Goal: Task Accomplishment & Management: Use online tool/utility

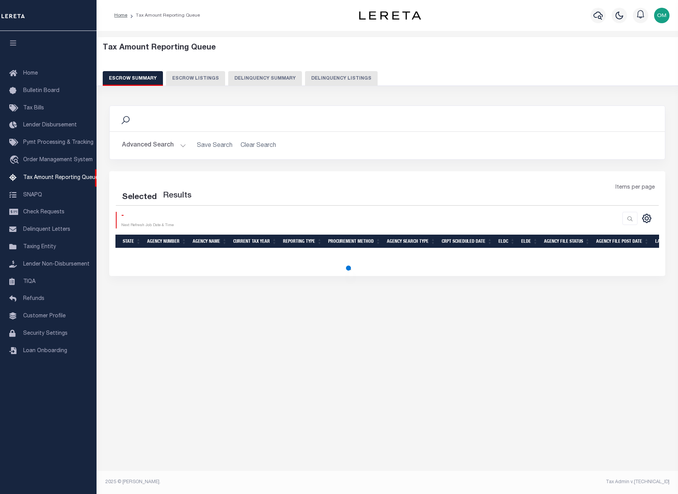
select select "100"
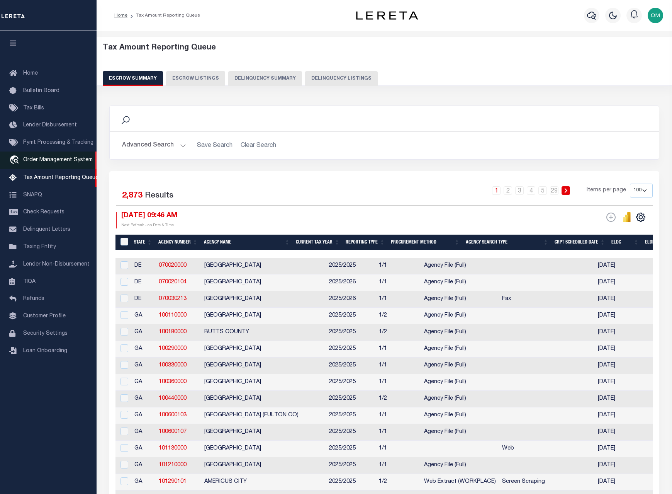
click at [56, 154] on link "travel_explore Order Management System" at bounding box center [48, 160] width 97 height 18
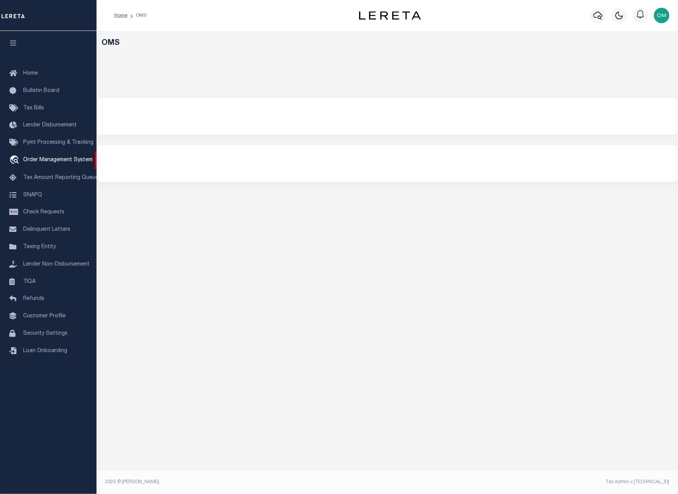
select select "200"
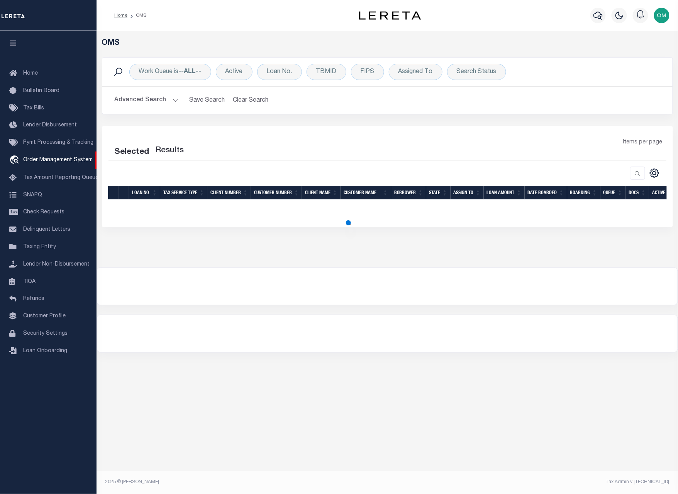
select select "200"
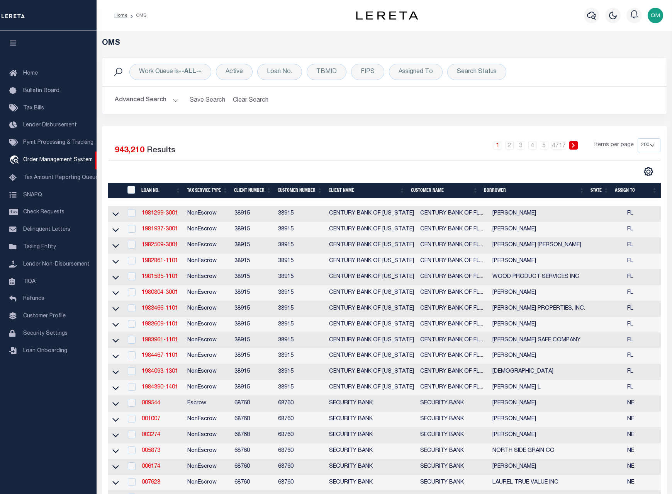
click at [460, 158] on div "1 2 3 4 5 … 4717 Items per page 10 25 50 100 200" at bounding box center [454, 148] width 411 height 20
click at [315, 68] on div "TBMID" at bounding box center [327, 72] width 40 height 16
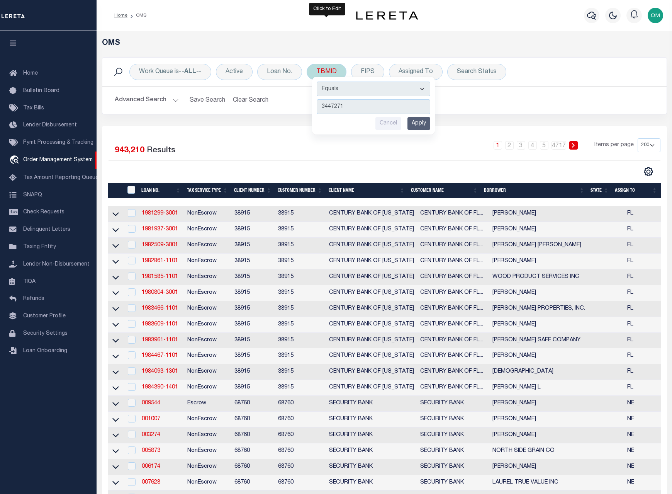
type input "3447271"
click at [426, 124] on input "Apply" at bounding box center [418, 123] width 23 height 13
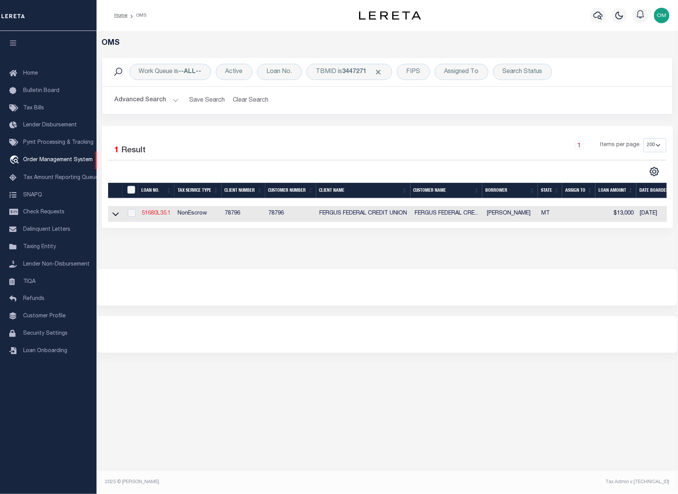
click at [154, 215] on link "51680L35.1" at bounding box center [156, 212] width 29 height 5
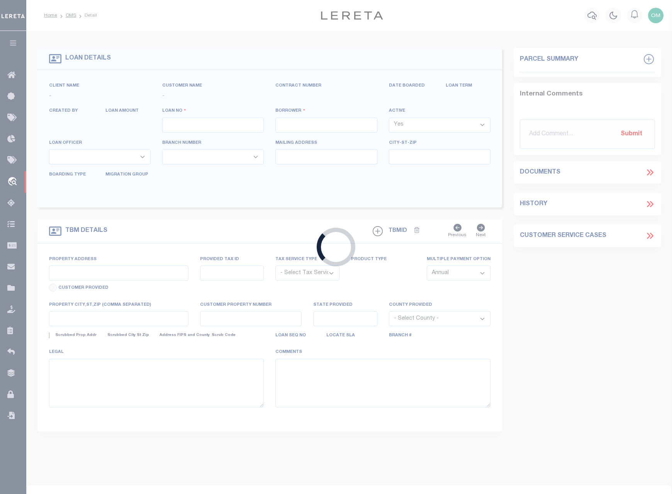
type input "51680L35.1"
type input "SUSAN ASHCRAFT"
select select
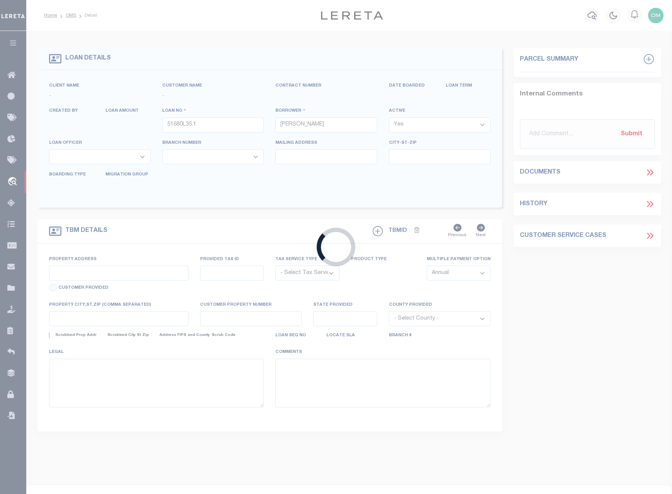
select select
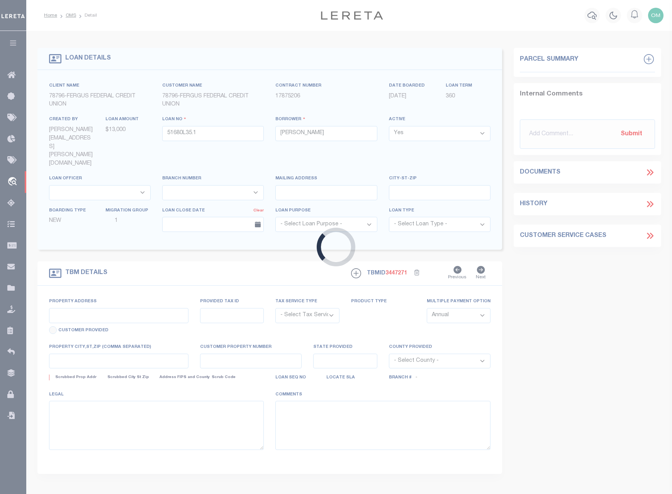
type input "NA VACANT LAND"
radio input "true"
select select "NonEscrow"
select select
type input "MOCCASIN MT 59462"
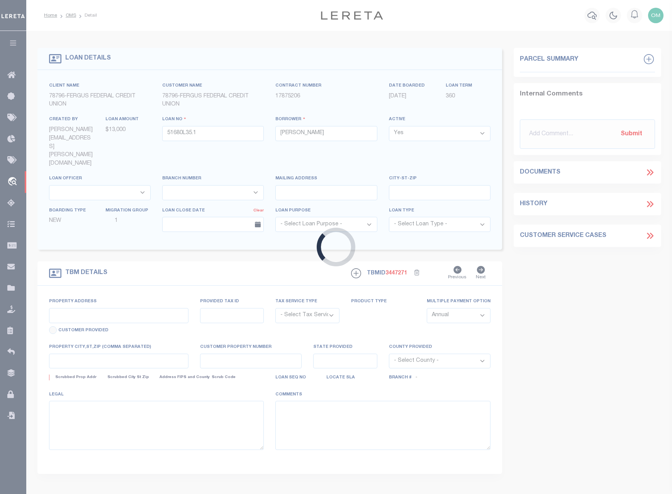
type input "51680L35.1"
type input "MT"
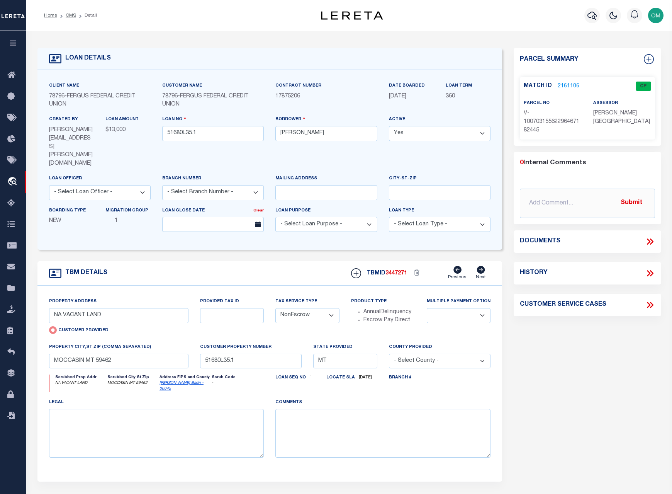
click at [573, 83] on link "2161106" at bounding box center [569, 86] width 22 height 8
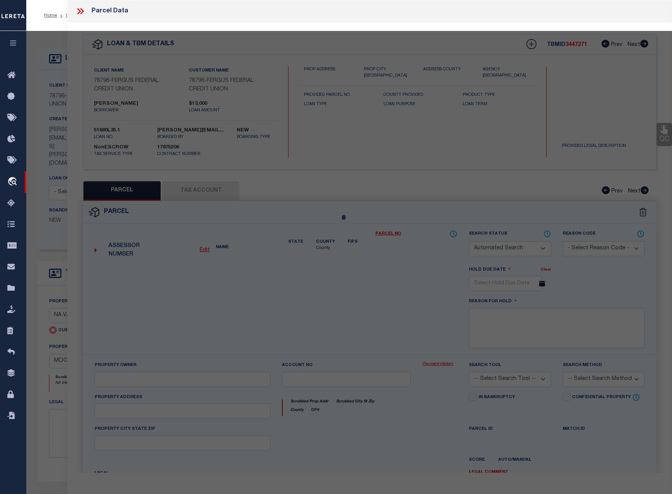
checkbox input "false"
select select "CP"
type input "NA VACANT LAND"
checkbox input "false"
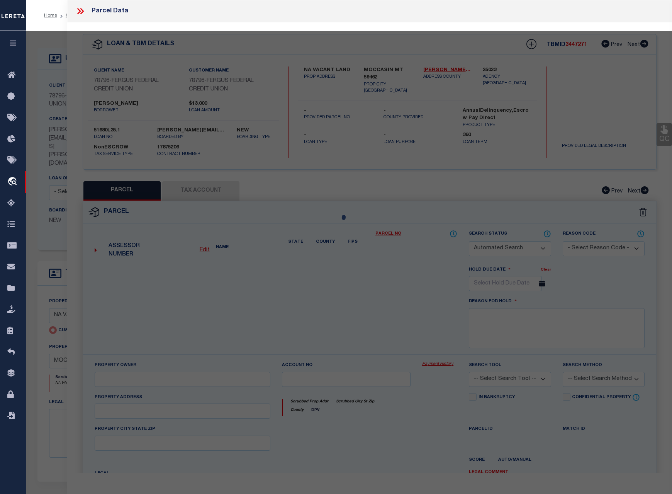
type input "MOCCASIN MT 59462"
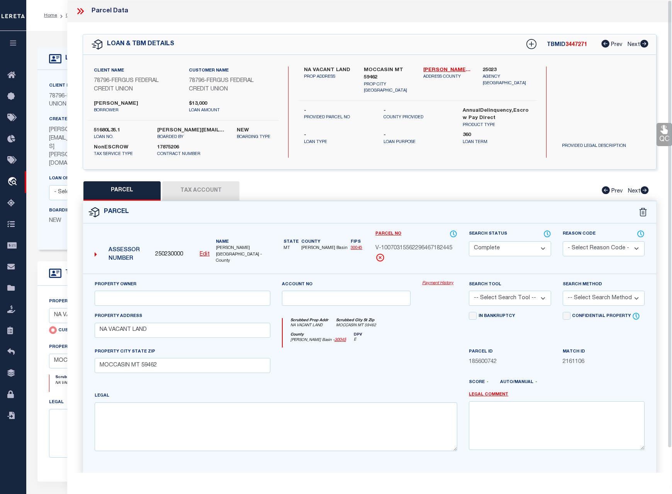
click at [441, 280] on link "Payment History" at bounding box center [439, 283] width 35 height 7
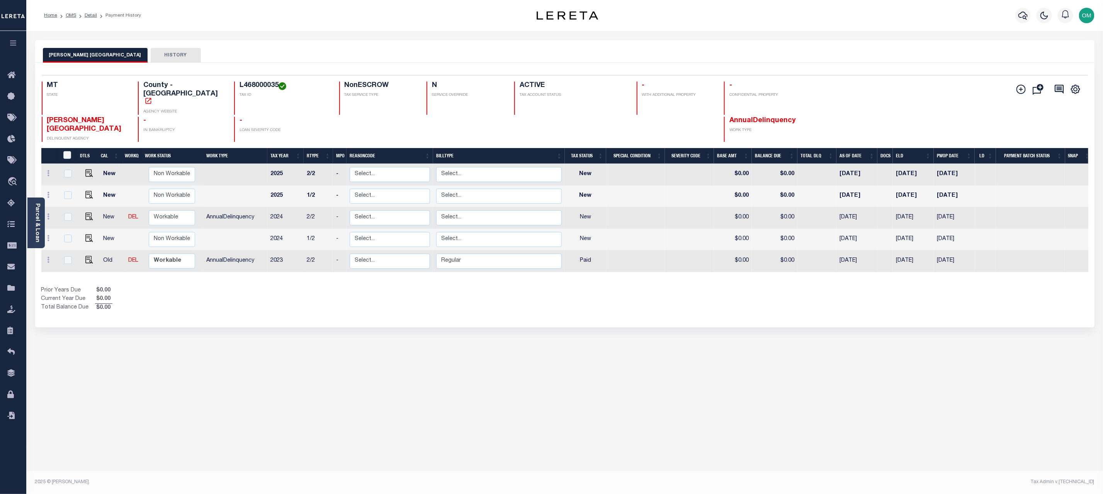
click at [406, 357] on div "JUDITH BASIN COUNTY HISTORY Selected 5 Results" at bounding box center [564, 258] width 1070 height 436
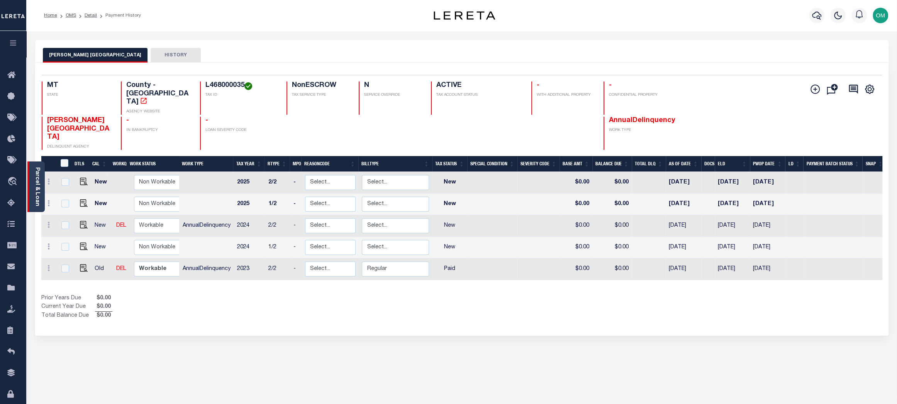
click at [36, 180] on link "Parcel & Loan" at bounding box center [36, 186] width 5 height 39
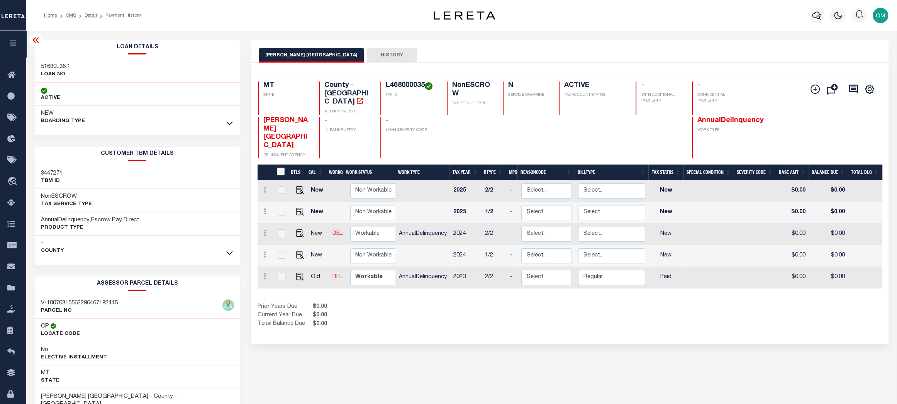
click at [386, 341] on div "JUDITH BASIN COUNTY HISTORY Selected 5 Results" at bounding box center [570, 262] width 649 height 444
